Goal: Task Accomplishment & Management: Use online tool/utility

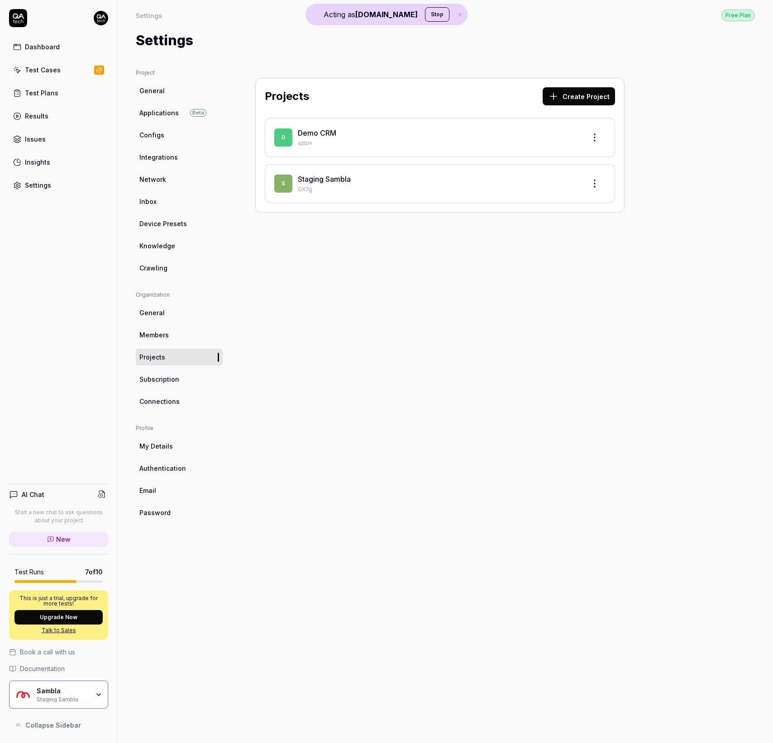
click at [90, 701] on div "Sambla Staging Sambla" at bounding box center [66, 694] width 58 height 15
click at [87, 393] on div "Dashboard Test Cases Test Plans Results Issues Insights Settings AI Chat Start …" at bounding box center [59, 371] width 118 height 743
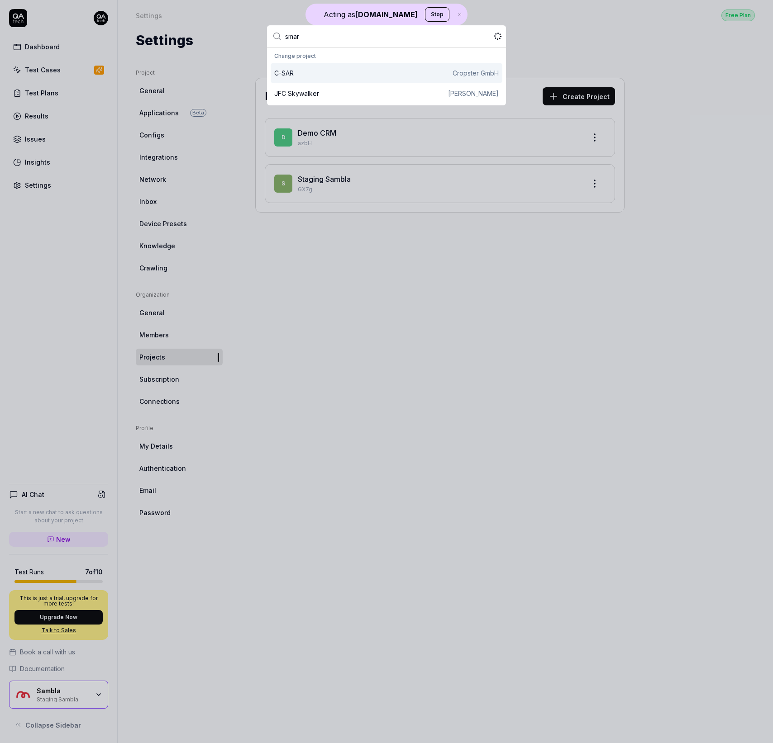
type input "smart"
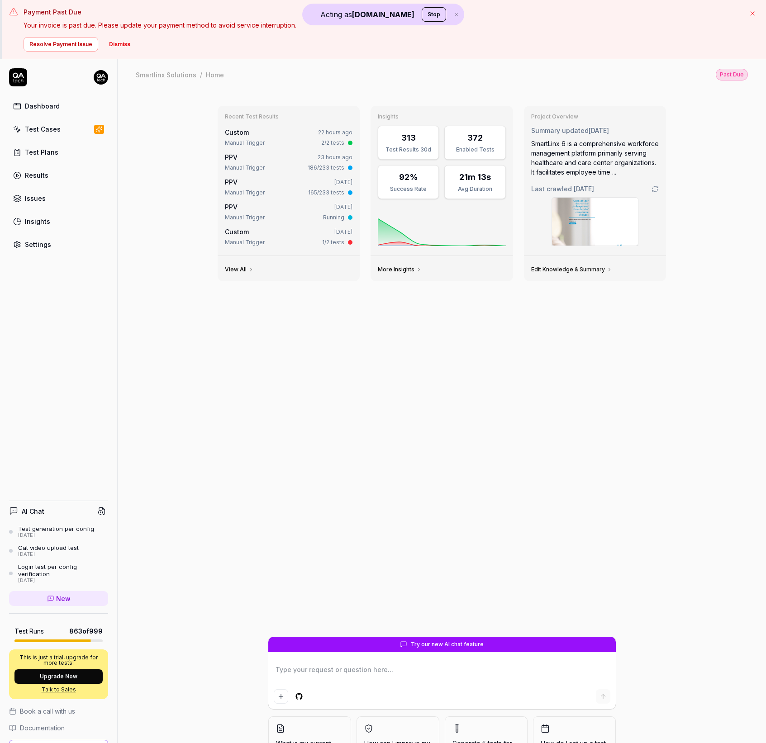
click at [60, 181] on link "Results" at bounding box center [58, 176] width 99 height 18
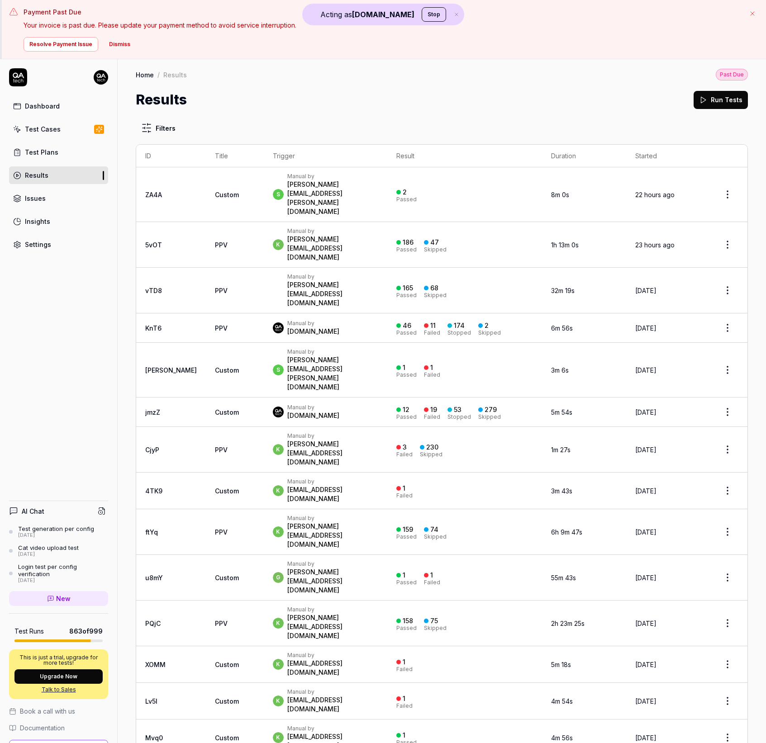
click at [330, 235] on div "[PERSON_NAME][EMAIL_ADDRESS][DOMAIN_NAME]" at bounding box center [332, 248] width 91 height 27
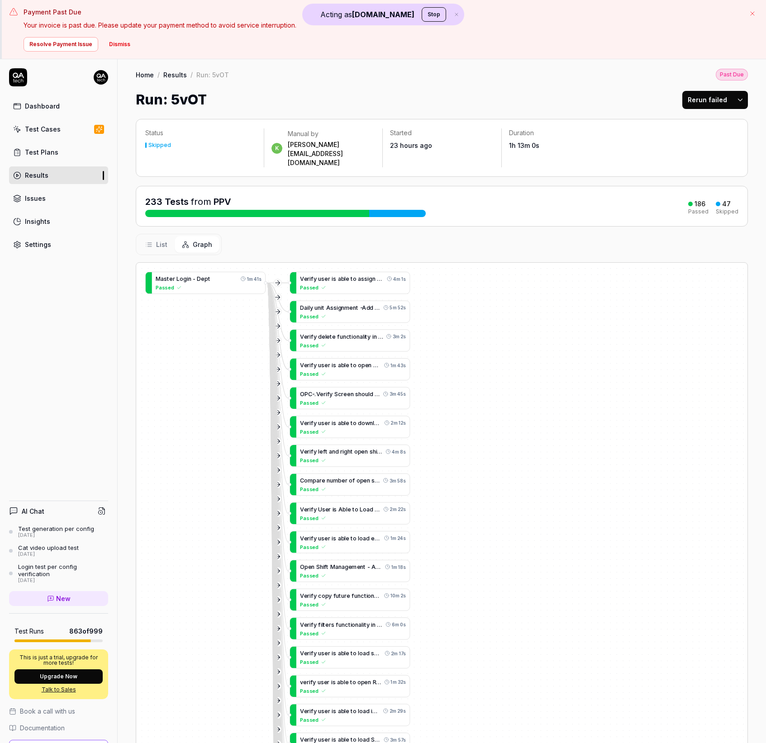
click at [159, 240] on span "List" at bounding box center [161, 245] width 11 height 10
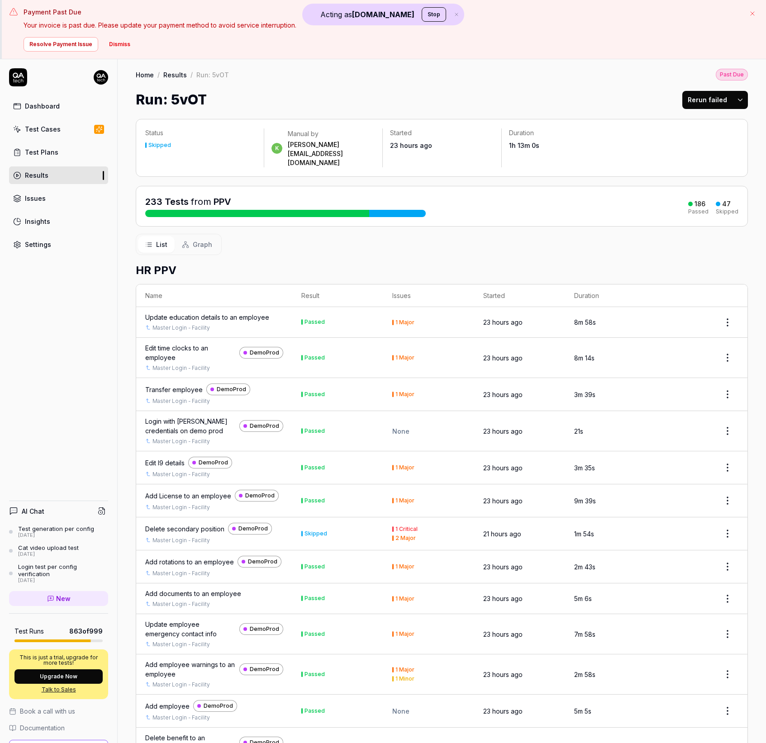
drag, startPoint x: 1, startPoint y: 347, endPoint x: -339, endPoint y: 343, distance: 339.8
click at [0, 343] on html "Acting as [DOMAIN_NAME] Stop Payment Past Due Your invoice is past due. Please …" at bounding box center [383, 401] width 766 height 803
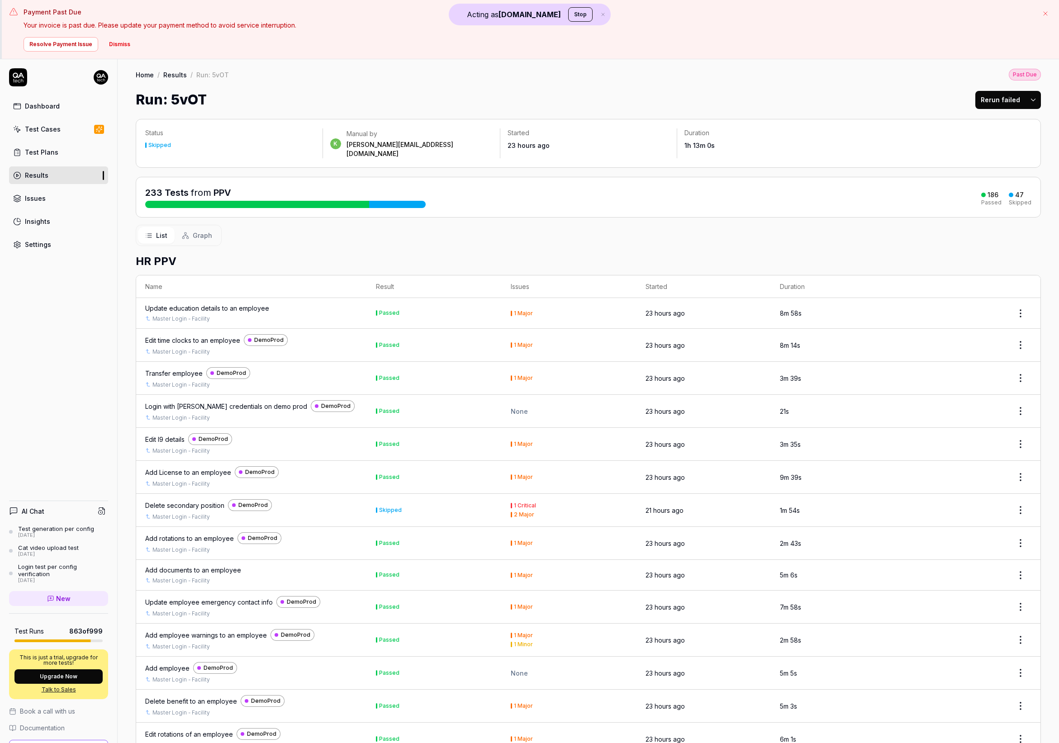
click at [332, 231] on div "List Graph" at bounding box center [588, 235] width 905 height 21
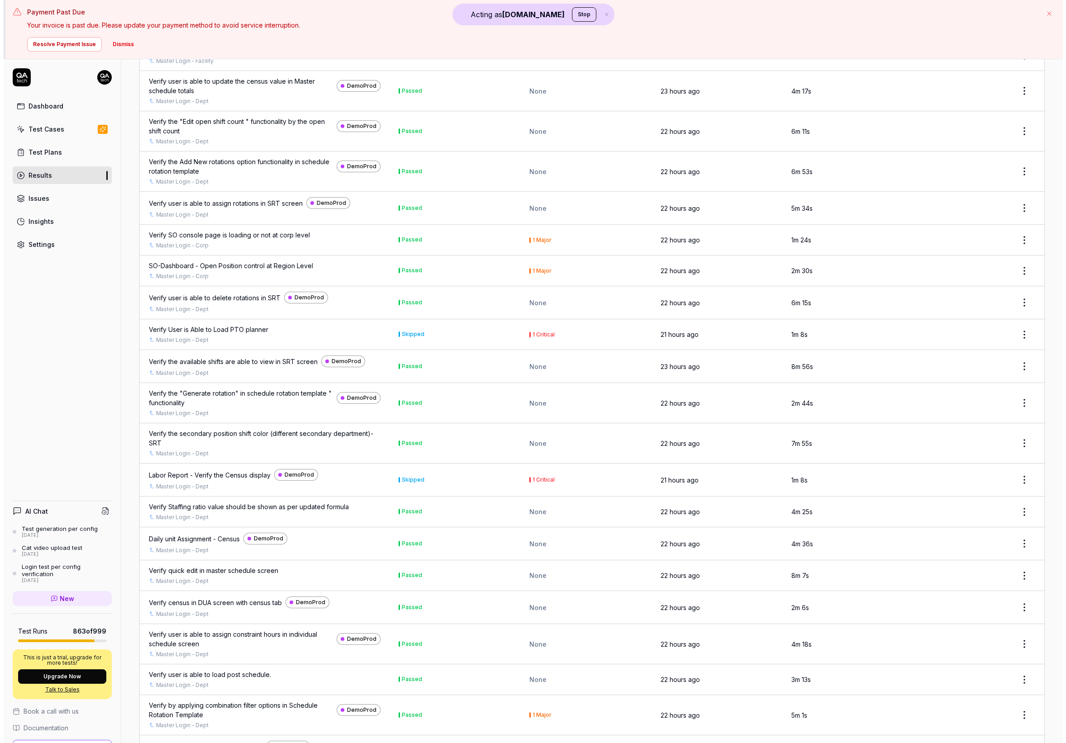
scroll to position [2339, 0]
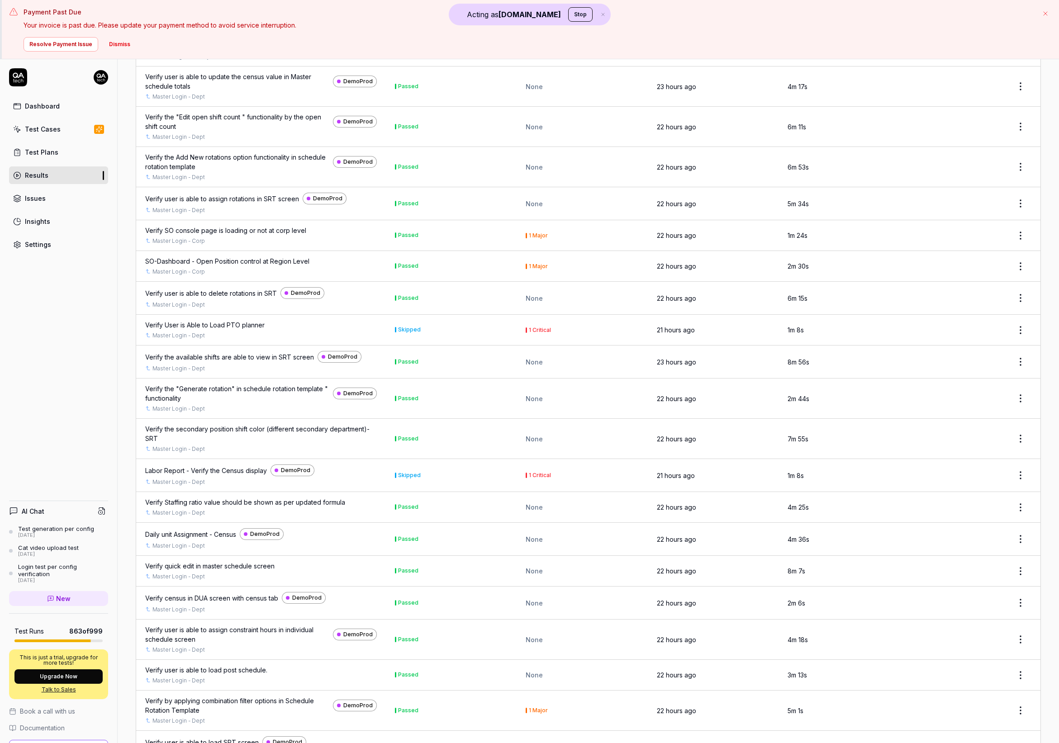
click at [163, 340] on link "Master Login - Dept" at bounding box center [178, 336] width 52 height 8
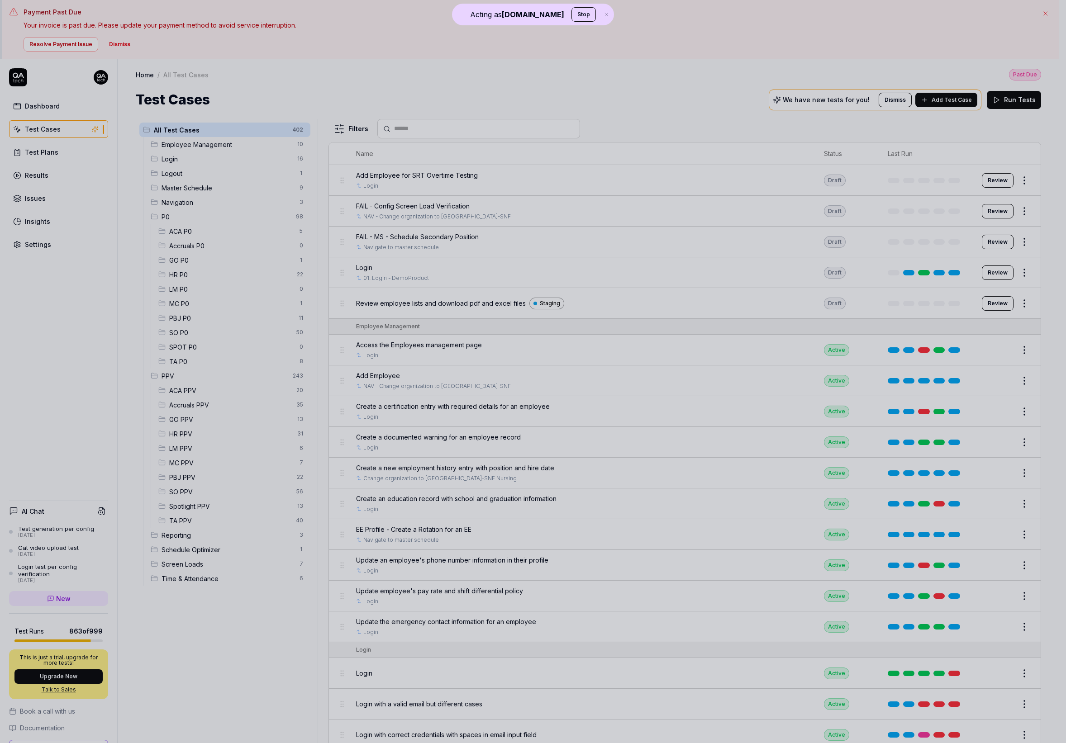
click at [576, 260] on div at bounding box center [533, 371] width 1066 height 743
click at [612, 259] on td "Login 01. Login - DemoProduct" at bounding box center [581, 272] width 468 height 31
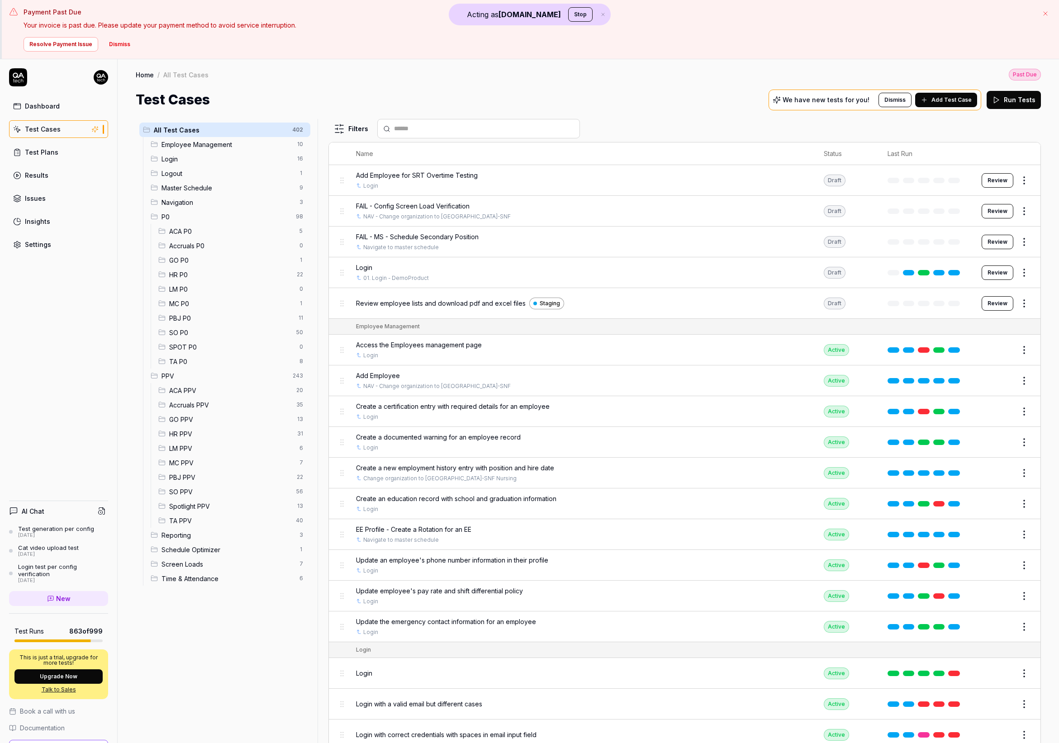
scroll to position [2, 0]
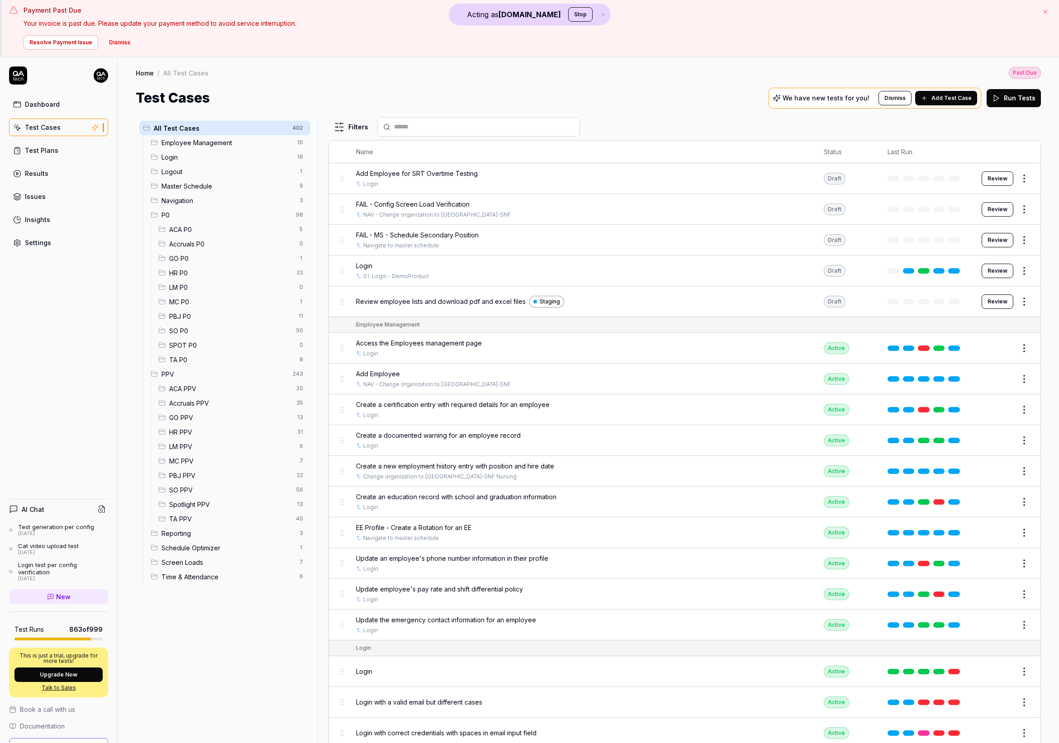
click at [16, 459] on div "Dashboard Test Cases Test Plans Results Issues Insights Settings AI Chat Test g…" at bounding box center [59, 428] width 118 height 743
click at [602, 13] on icon "button" at bounding box center [603, 14] width 3 height 3
click at [115, 44] on button "Dismiss" at bounding box center [120, 42] width 32 height 14
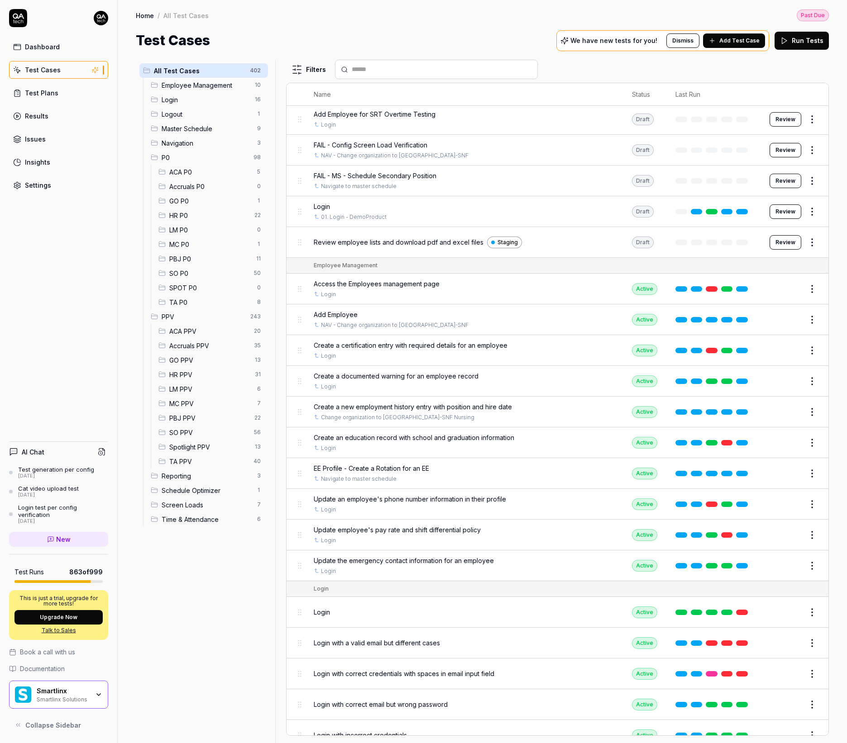
scroll to position [4, 0]
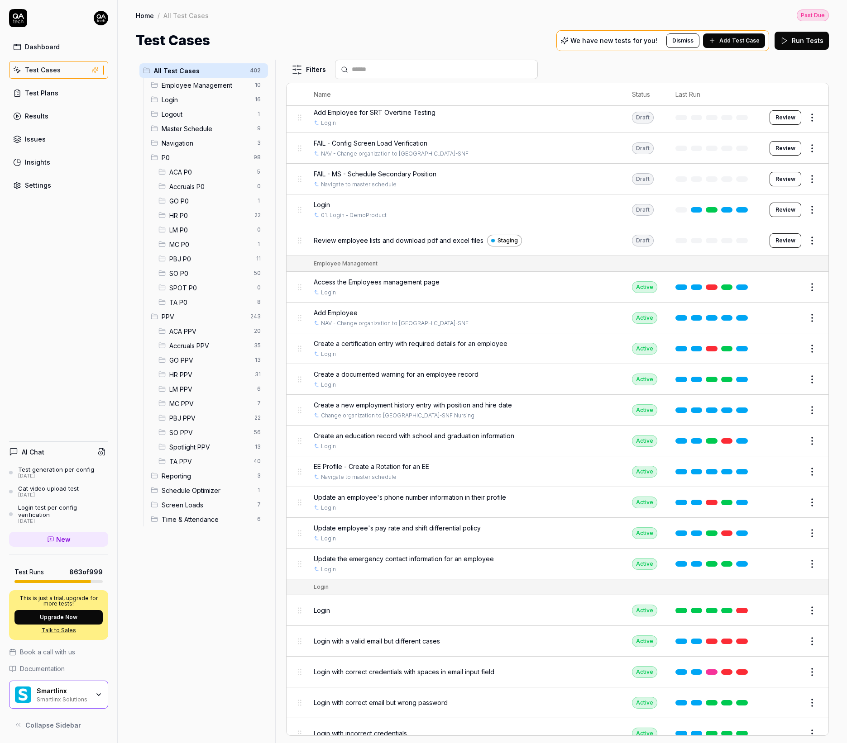
click at [734, 180] on div at bounding box center [713, 178] width 76 height 5
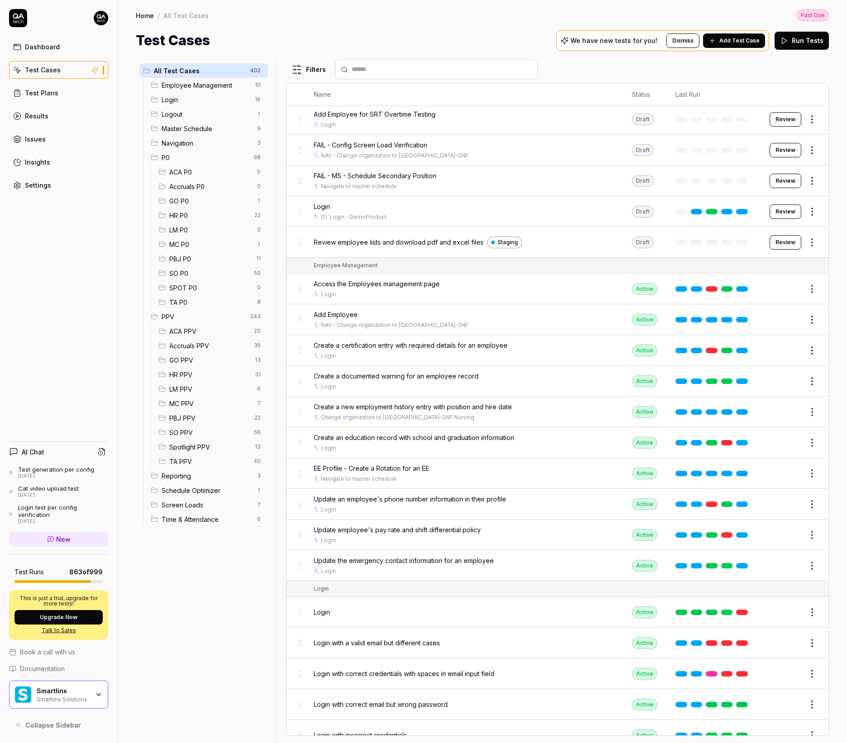
scroll to position [0, 0]
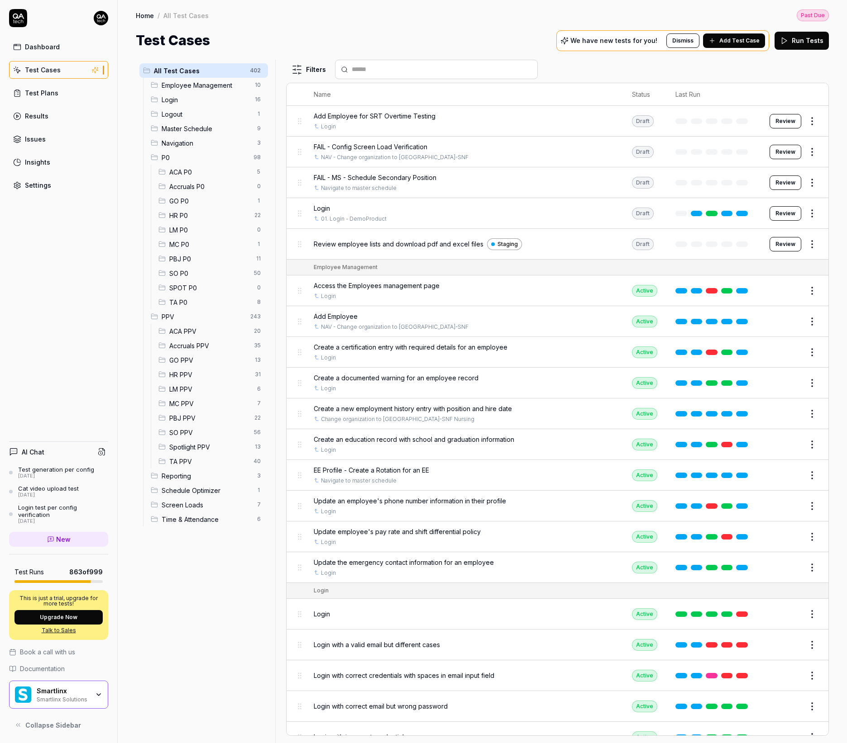
click at [772, 114] on button "Review" at bounding box center [785, 121] width 32 height 14
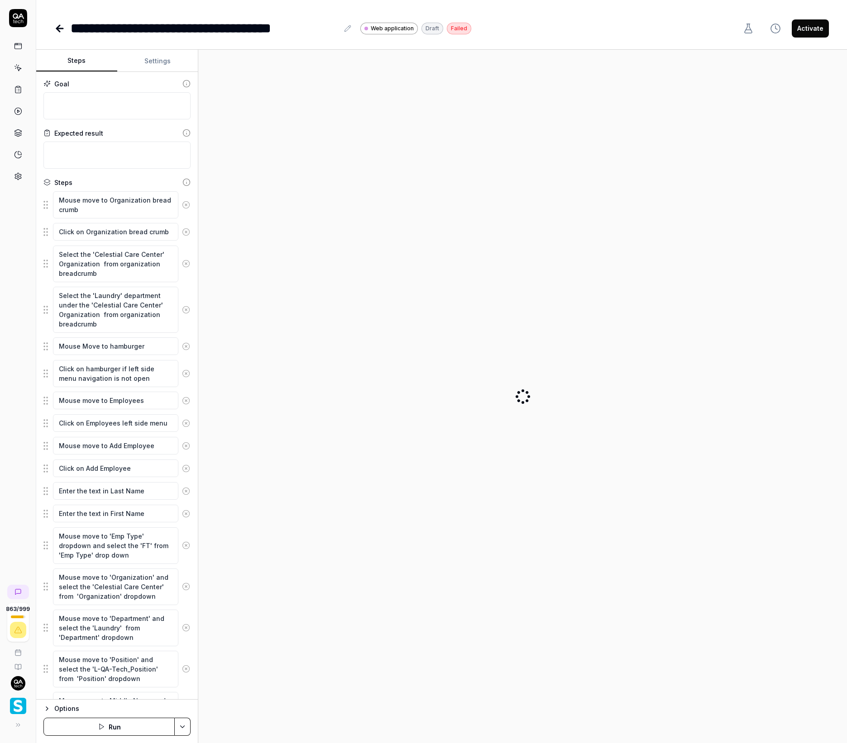
type textarea "*"
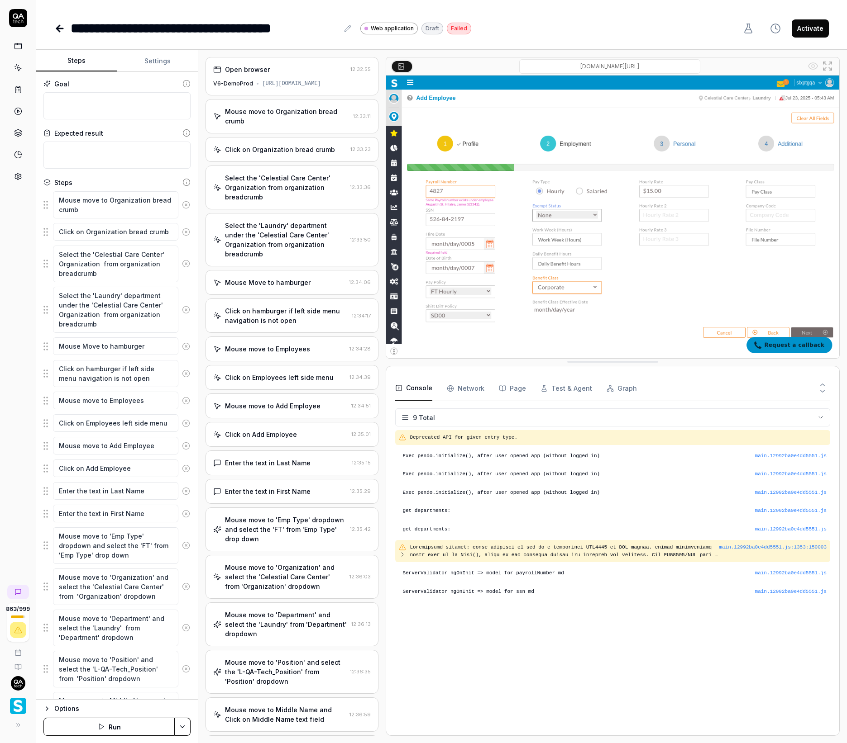
scroll to position [1093, 0]
